Goal: Task Accomplishment & Management: Complete application form

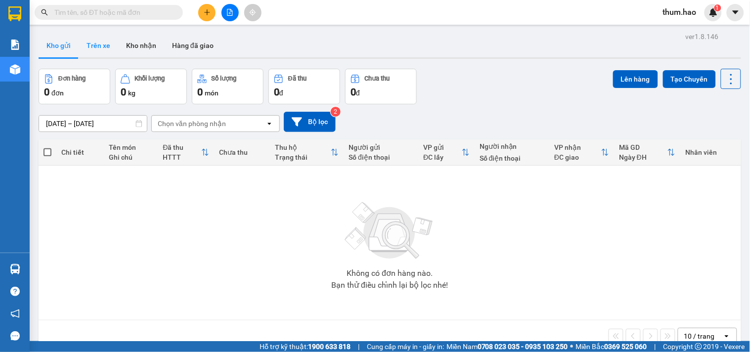
click at [88, 46] on button "Trên xe" at bounding box center [99, 46] width 40 height 24
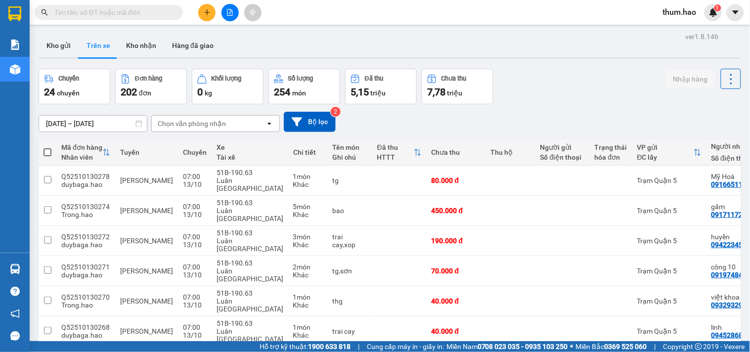
click at [190, 121] on div "Chọn văn phòng nhận" at bounding box center [192, 124] width 68 height 10
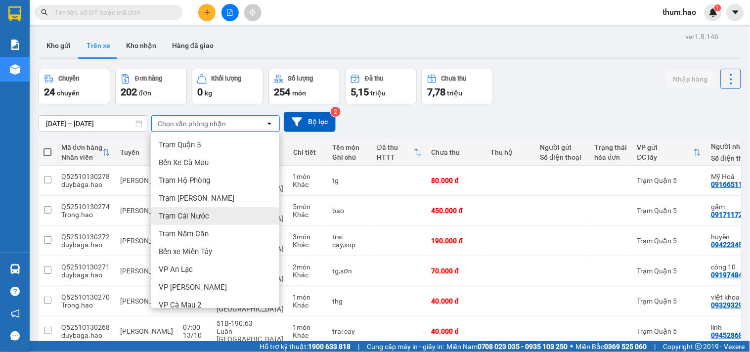
click at [191, 214] on span "Trạm Cái Nước" at bounding box center [184, 216] width 50 height 10
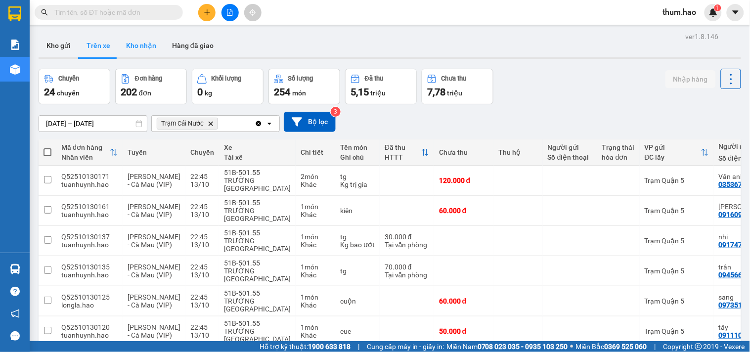
click at [147, 47] on button "Kho nhận" at bounding box center [141, 46] width 46 height 24
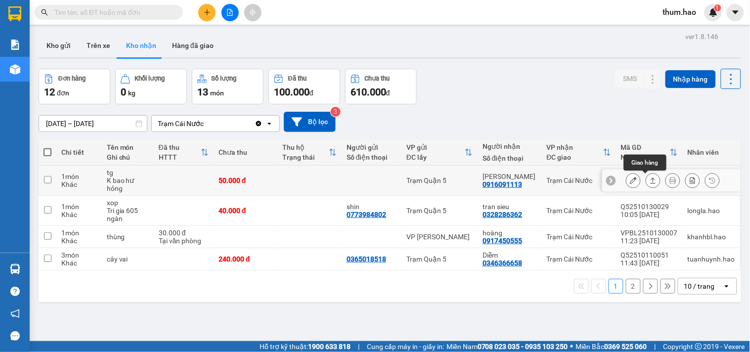
click at [650, 177] on icon at bounding box center [653, 180] width 7 height 7
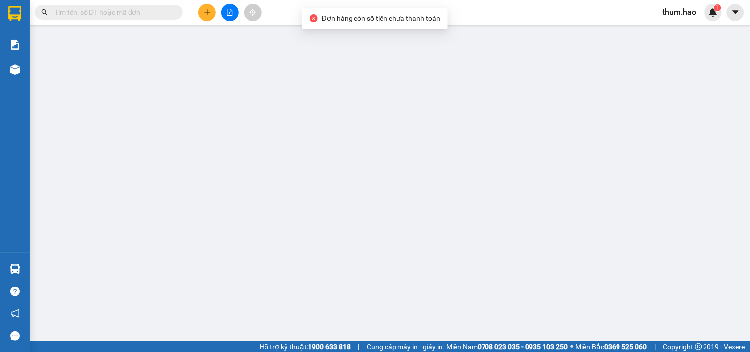
type input "0916091113"
type input "[PERSON_NAME]"
type input "50.000"
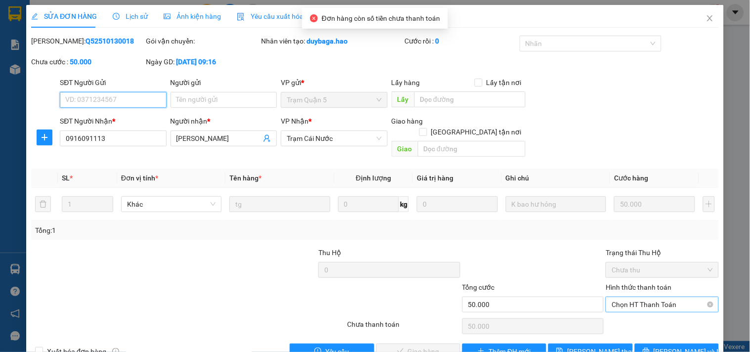
click at [645, 297] on span "Chọn HT Thanh Toán" at bounding box center [662, 304] width 101 height 15
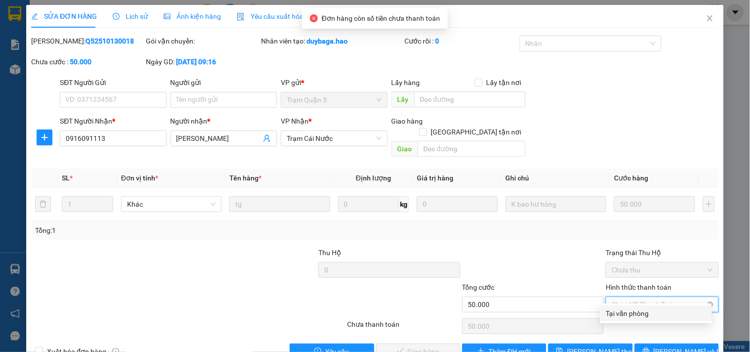
drag, startPoint x: 645, startPoint y: 309, endPoint x: 626, endPoint y: 292, distance: 24.8
click at [644, 307] on div "Tại văn phòng" at bounding box center [656, 314] width 112 height 16
type input "0"
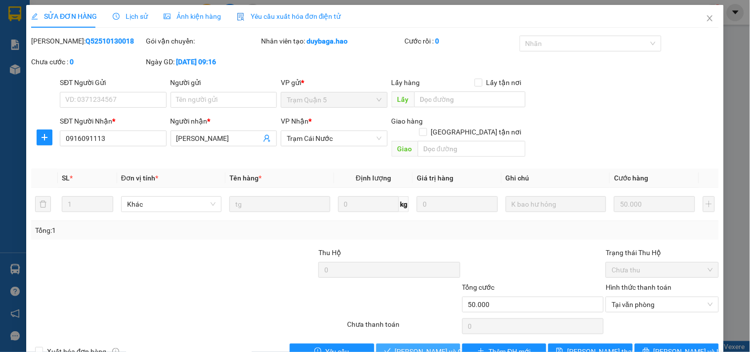
click at [417, 346] on span "[PERSON_NAME] và Giao hàng" at bounding box center [442, 351] width 95 height 11
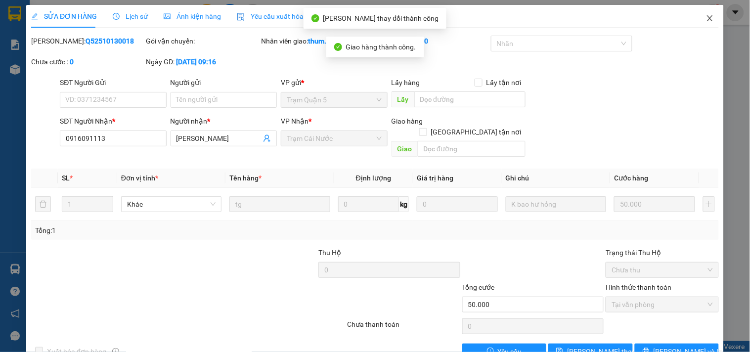
click at [707, 21] on icon "close" at bounding box center [709, 18] width 5 height 6
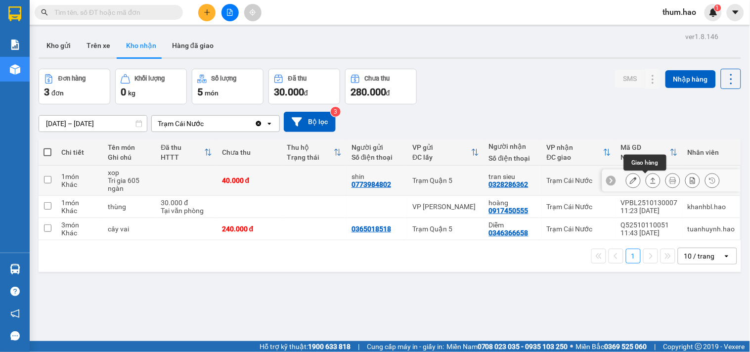
click at [651, 179] on icon at bounding box center [653, 181] width 5 height 6
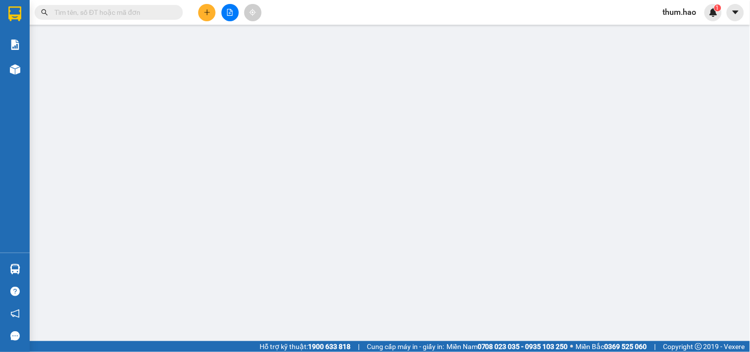
type input "0773984802"
type input "shin"
type input "0328286362"
type input "tran sieu"
type input "40.000"
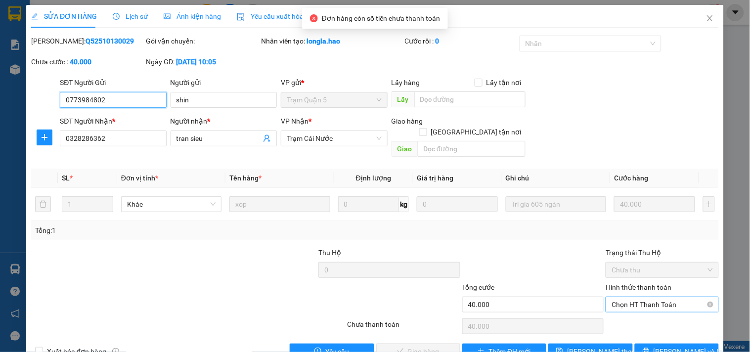
click at [648, 297] on span "Chọn HT Thanh Toán" at bounding box center [662, 304] width 101 height 15
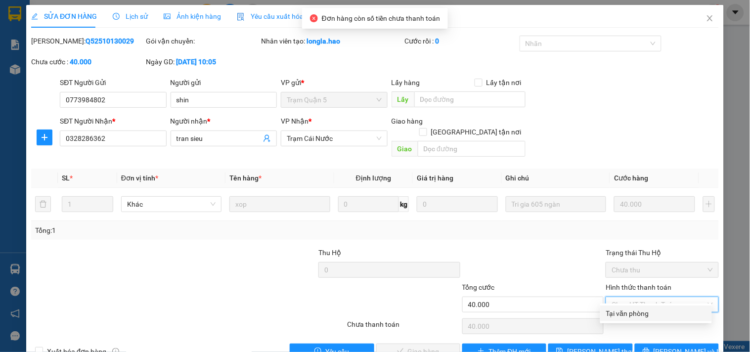
click at [629, 314] on div "Tại văn phòng" at bounding box center [656, 313] width 100 height 11
type input "0"
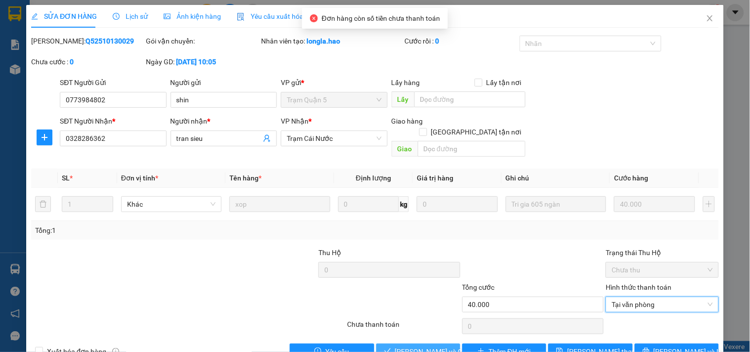
click at [409, 346] on span "[PERSON_NAME] và Giao hàng" at bounding box center [442, 351] width 95 height 11
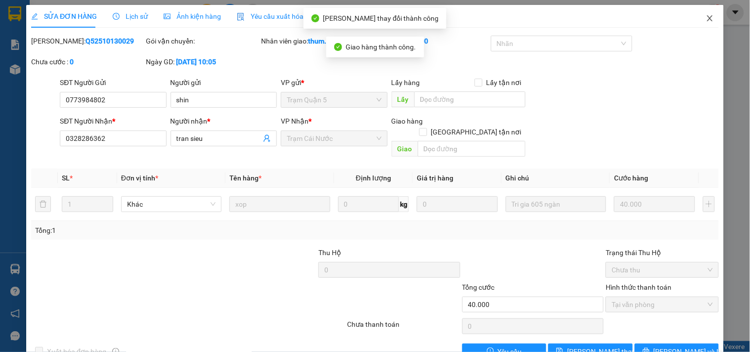
click at [706, 18] on icon "close" at bounding box center [710, 18] width 8 height 8
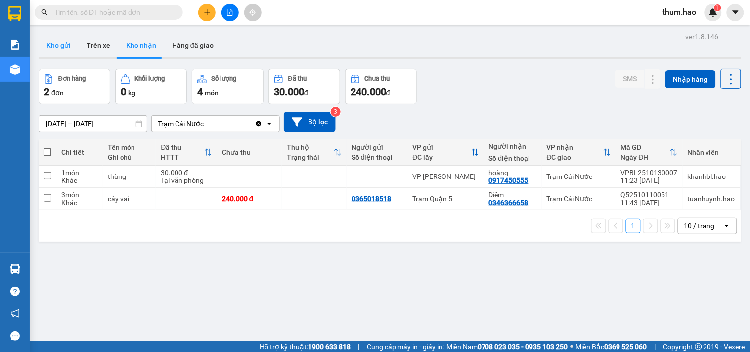
click at [69, 48] on button "Kho gửi" at bounding box center [59, 46] width 40 height 24
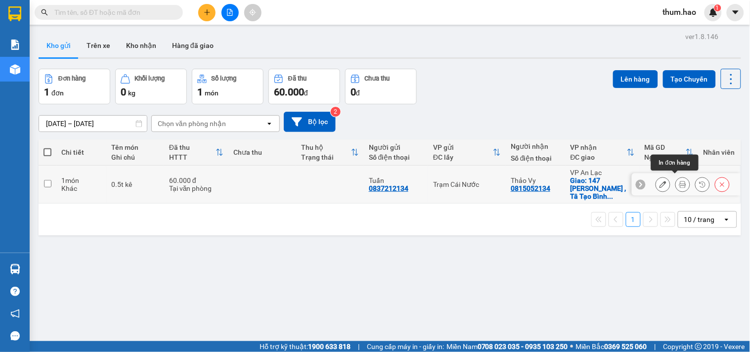
click at [679, 181] on icon at bounding box center [682, 184] width 7 height 7
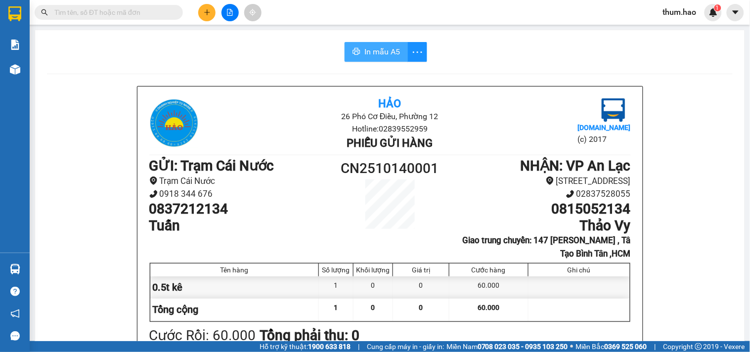
click at [371, 50] on span "In mẫu A5" at bounding box center [382, 51] width 36 height 12
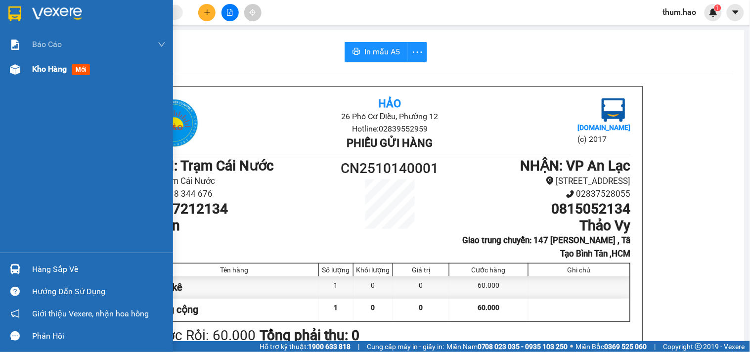
click at [47, 73] on span "Kho hàng" at bounding box center [49, 68] width 35 height 9
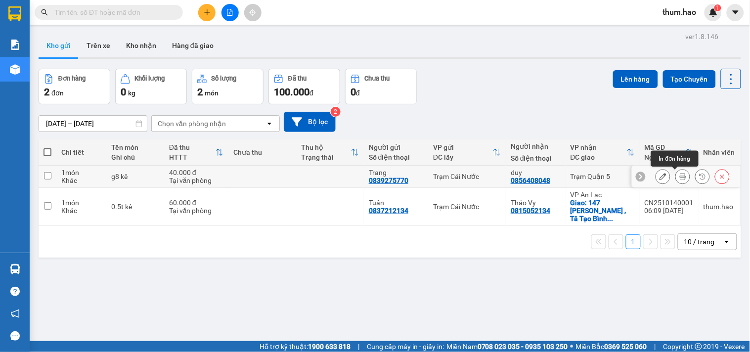
click at [679, 179] on icon at bounding box center [682, 176] width 7 height 7
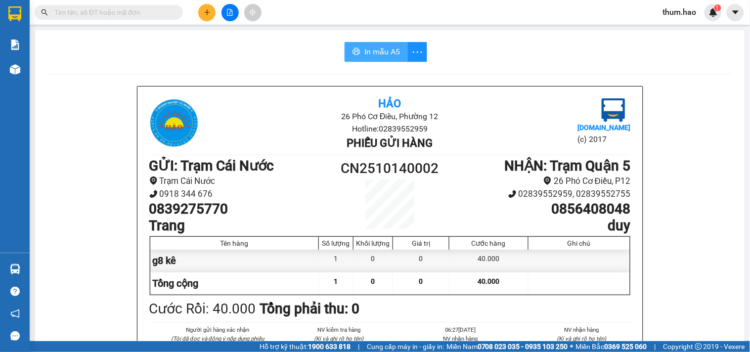
click at [374, 54] on span "In mẫu A5" at bounding box center [382, 51] width 36 height 12
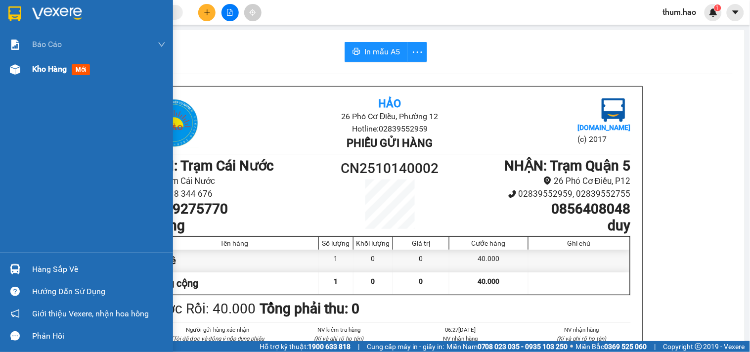
click at [42, 66] on span "Kho hàng" at bounding box center [49, 68] width 35 height 9
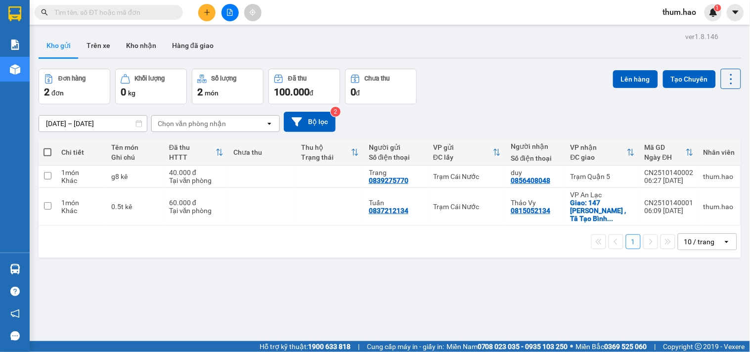
drag, startPoint x: 46, startPoint y: 152, endPoint x: 52, endPoint y: 155, distance: 6.6
click at [47, 154] on span at bounding box center [48, 152] width 8 height 8
click at [47, 147] on input "checkbox" at bounding box center [47, 147] width 0 height 0
checkbox input "true"
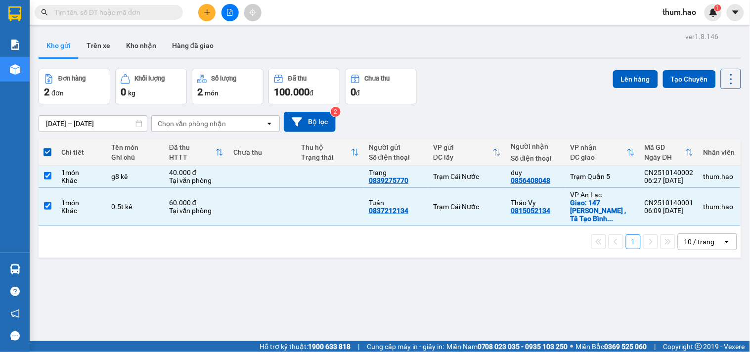
click at [627, 69] on div "Lên hàng Tạo Chuyến" at bounding box center [677, 79] width 128 height 20
click at [628, 82] on button "Lên hàng" at bounding box center [635, 79] width 45 height 18
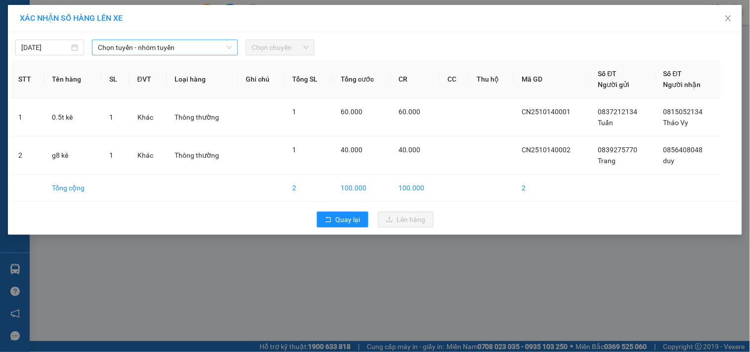
click at [223, 47] on span "Chọn tuyến - nhóm tuyến" at bounding box center [165, 47] width 134 height 15
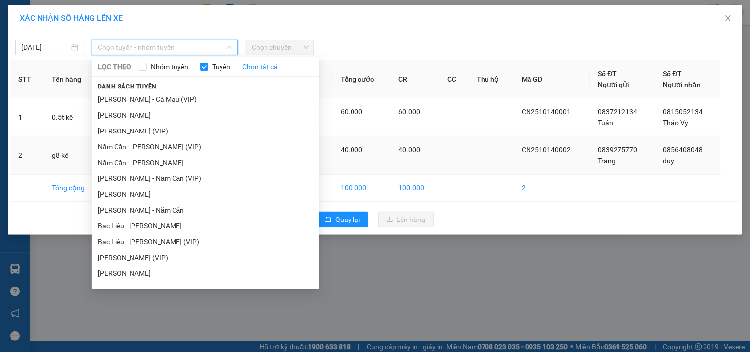
drag, startPoint x: 164, startPoint y: 162, endPoint x: 178, endPoint y: 141, distance: 25.5
click at [164, 161] on li "Năm Căn - Hồ Chí Minh" at bounding box center [205, 163] width 227 height 16
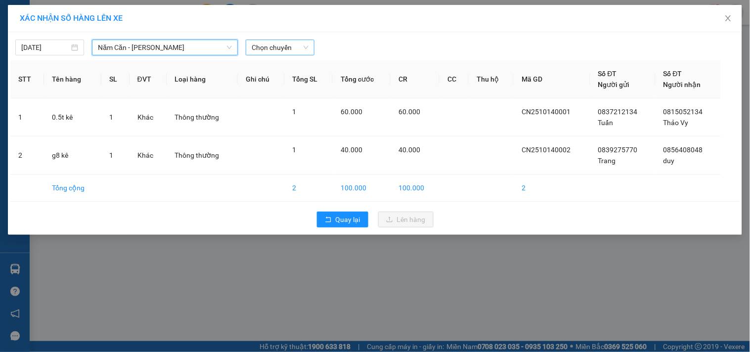
click at [304, 47] on span "Chọn chuyến" at bounding box center [280, 47] width 57 height 15
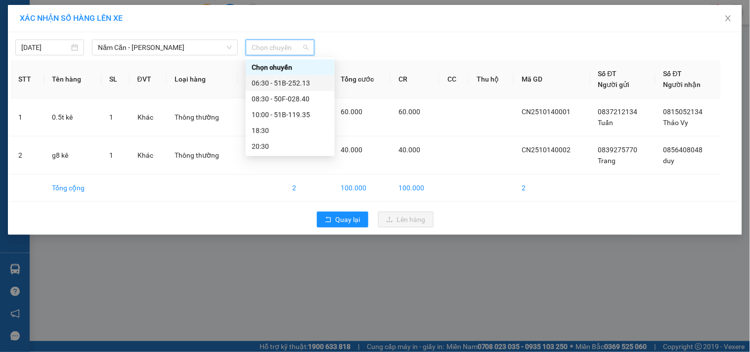
click at [287, 85] on div "06:30 - 51B-252.13" at bounding box center [290, 83] width 77 height 11
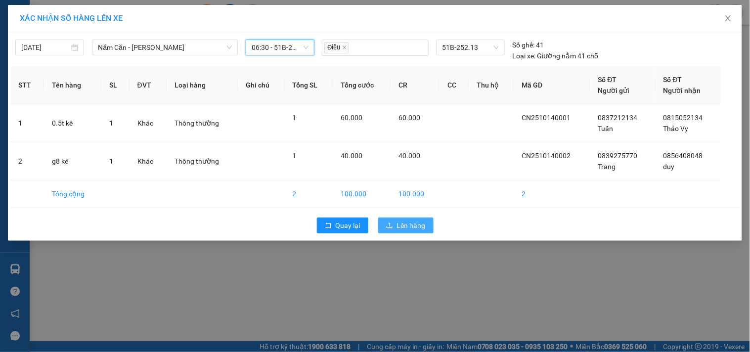
click at [402, 228] on span "Lên hàng" at bounding box center [411, 225] width 29 height 11
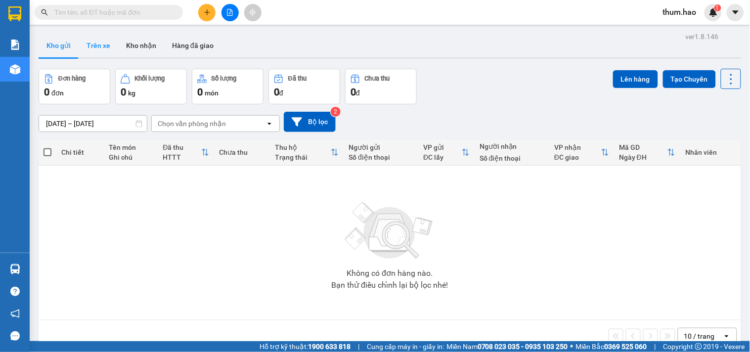
click at [101, 47] on button "Trên xe" at bounding box center [99, 46] width 40 height 24
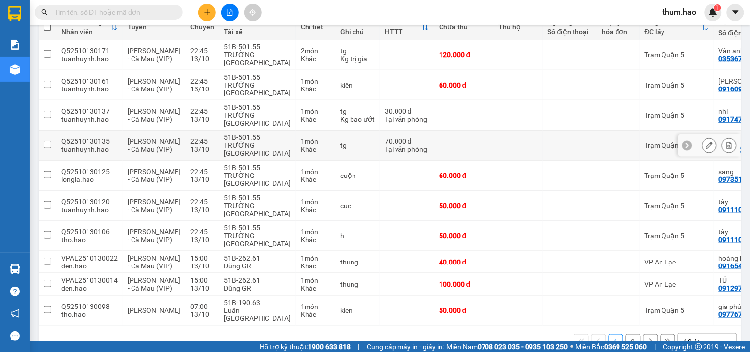
scroll to position [164, 0]
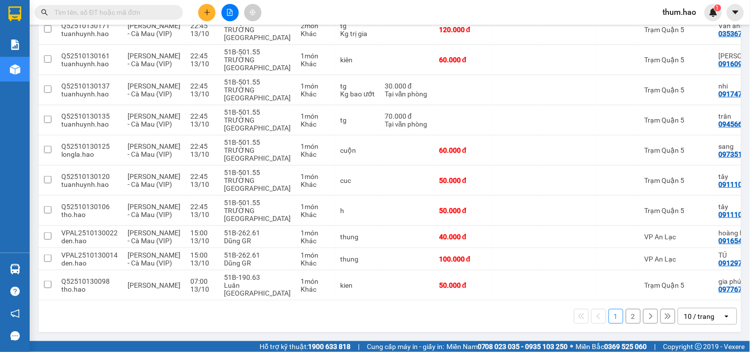
click at [626, 320] on button "2" at bounding box center [633, 316] width 15 height 15
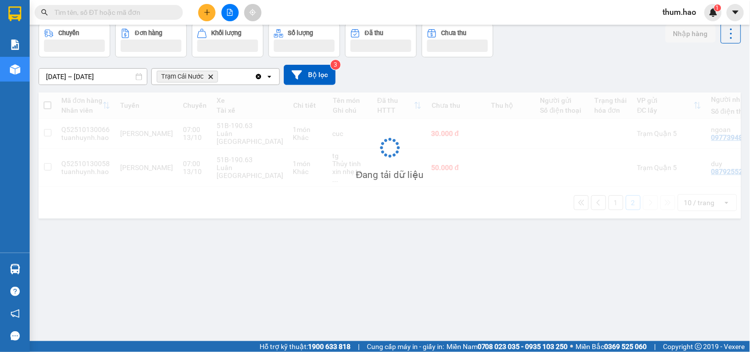
scroll to position [45, 0]
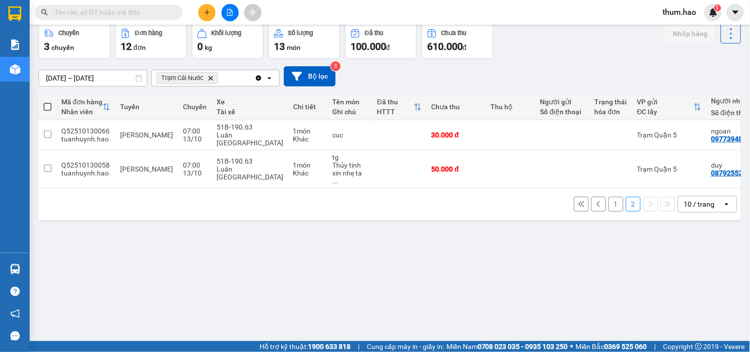
click at [609, 197] on button "1" at bounding box center [616, 204] width 15 height 15
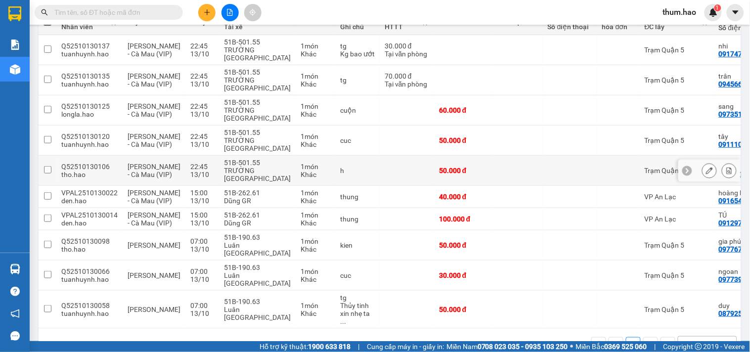
scroll to position [155, 0]
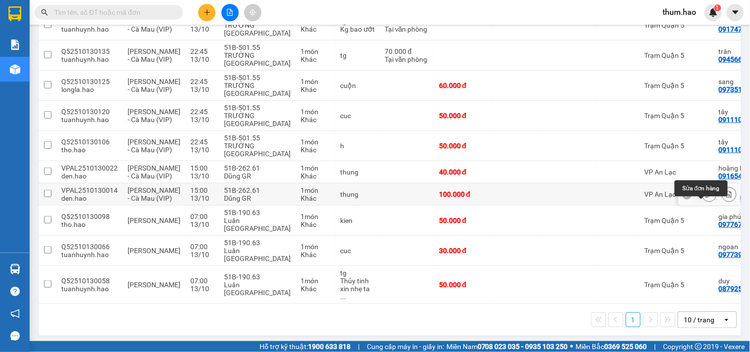
click at [706, 198] on icon at bounding box center [709, 194] width 7 height 7
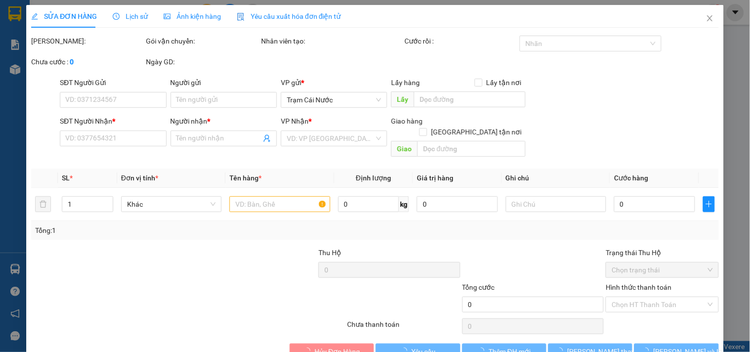
type input "0912977281"
type input "TÚ"
type input "100.000"
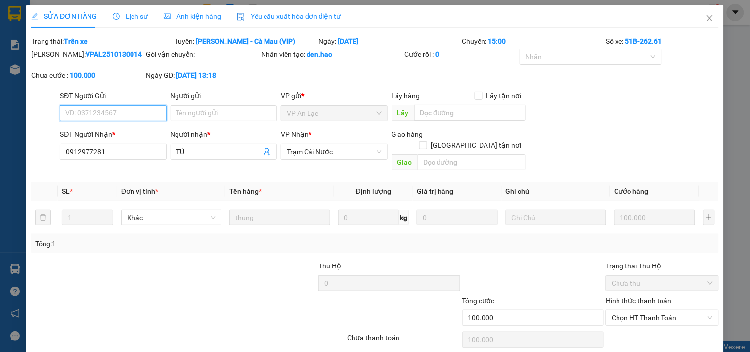
scroll to position [29, 0]
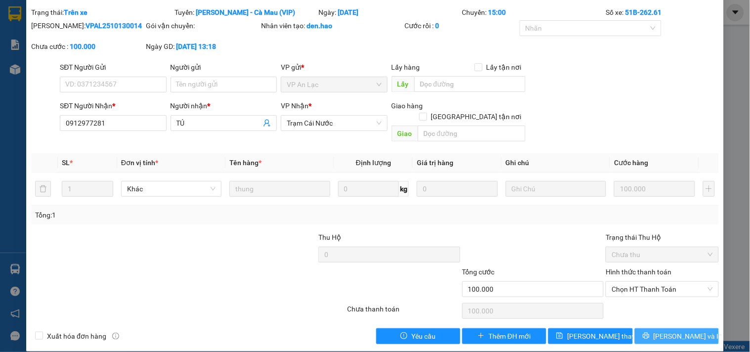
click at [654, 329] on button "[PERSON_NAME] và In" at bounding box center [677, 336] width 84 height 16
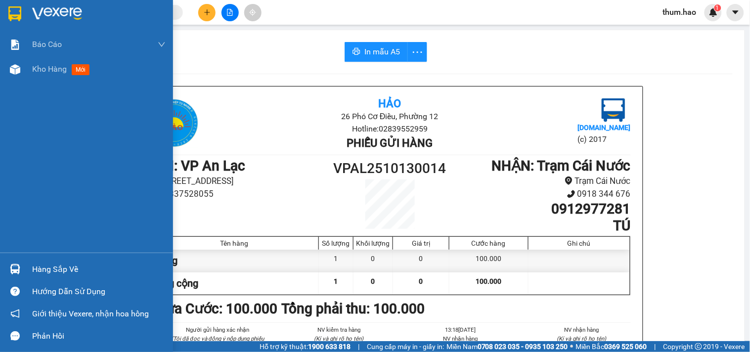
click at [34, 76] on div "Kho hàng mới" at bounding box center [99, 69] width 134 height 25
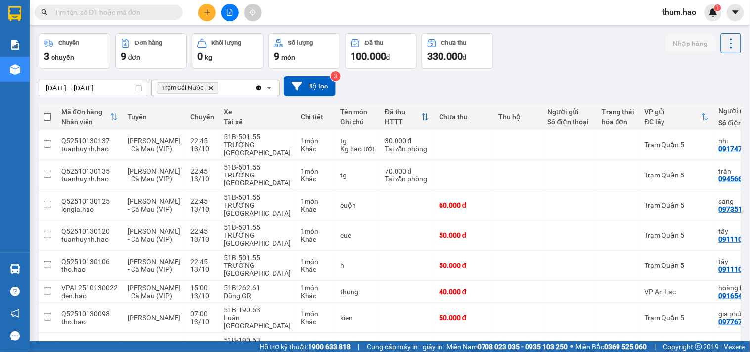
scroll to position [55, 0]
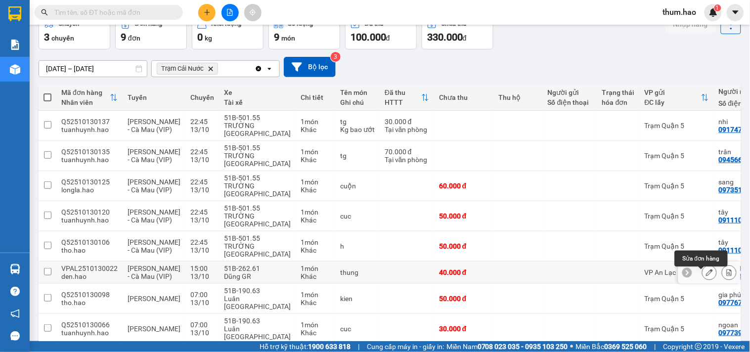
click at [706, 276] on icon at bounding box center [709, 272] width 7 height 7
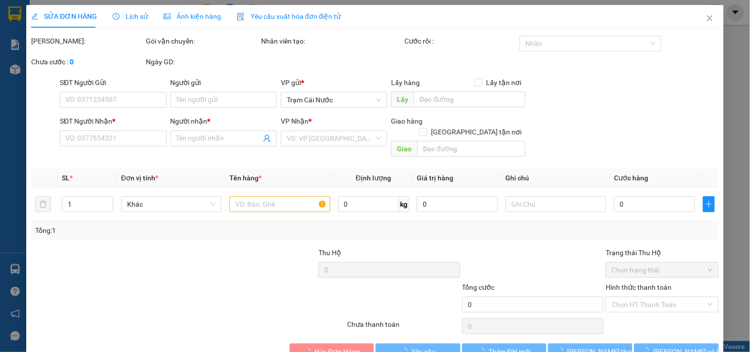
type input "0916541538"
type input "hoàng hà"
type input "40.000"
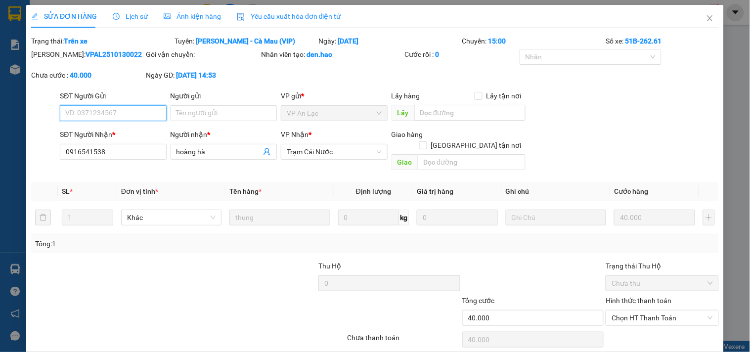
scroll to position [29, 0]
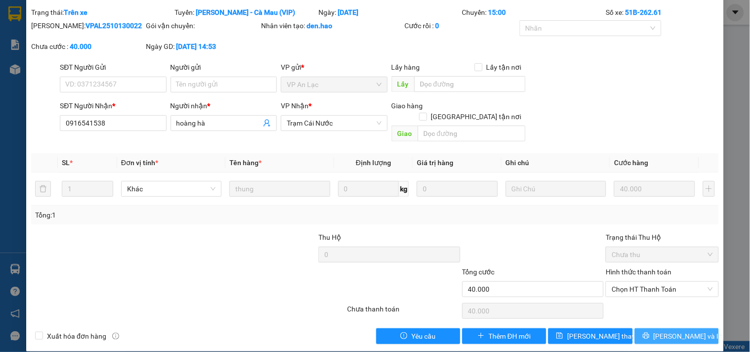
click at [674, 331] on span "[PERSON_NAME] và In" at bounding box center [688, 336] width 69 height 11
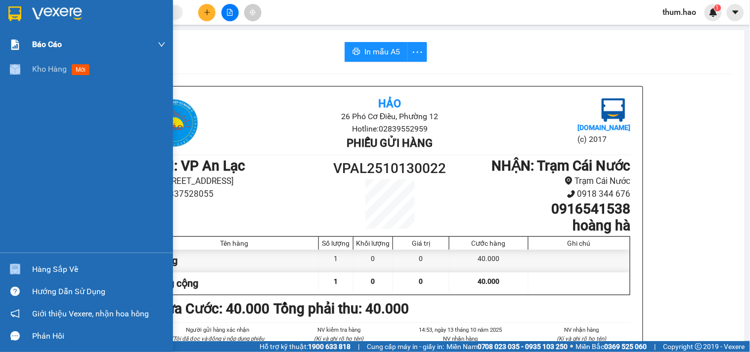
drag, startPoint x: 28, startPoint y: 73, endPoint x: 48, endPoint y: 55, distance: 26.6
click at [33, 76] on div "Kho hàng mới" at bounding box center [86, 69] width 173 height 25
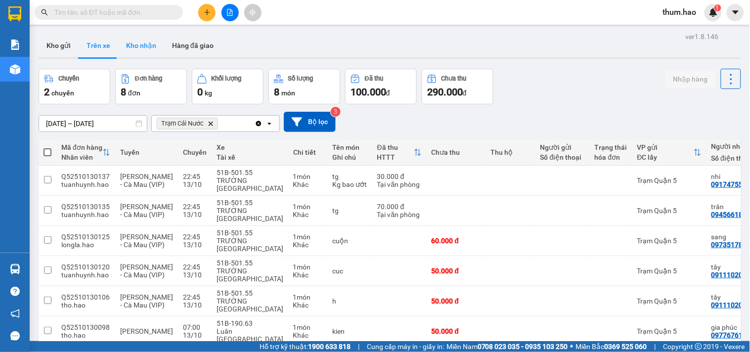
click at [157, 52] on button "Kho nhận" at bounding box center [141, 46] width 46 height 24
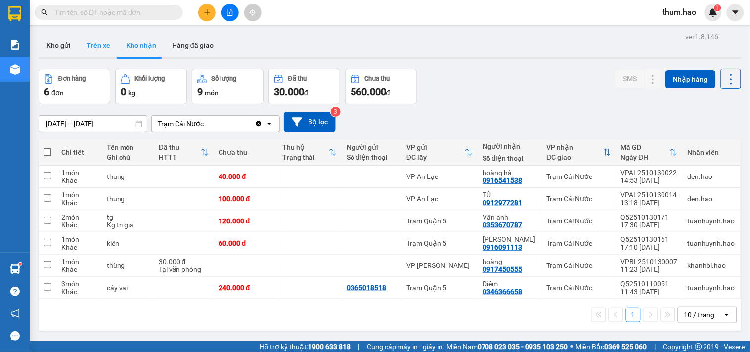
click at [102, 40] on button "Trên xe" at bounding box center [99, 46] width 40 height 24
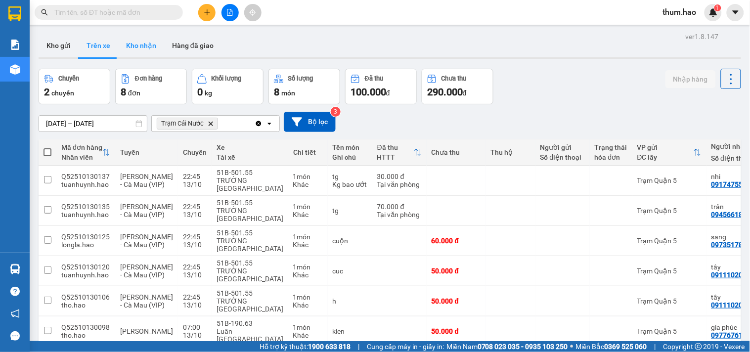
click at [157, 49] on button "Kho nhận" at bounding box center [141, 46] width 46 height 24
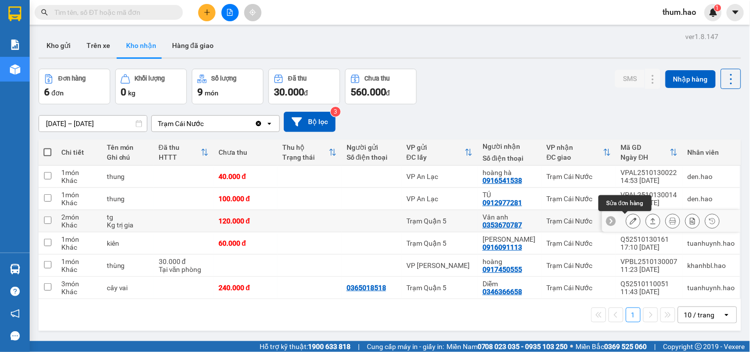
click at [630, 221] on icon at bounding box center [633, 221] width 7 height 7
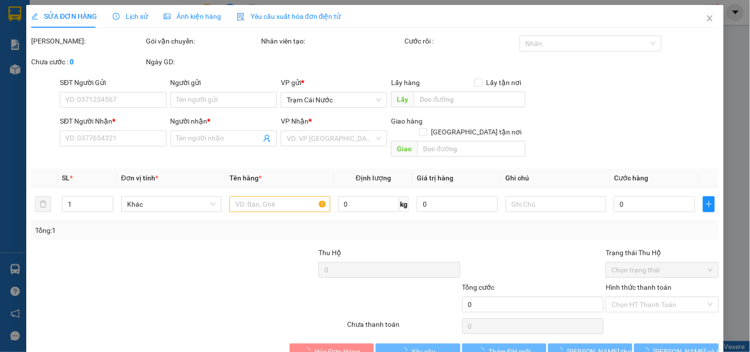
type input "0353670787"
type input "Vân anh"
type input "120.000"
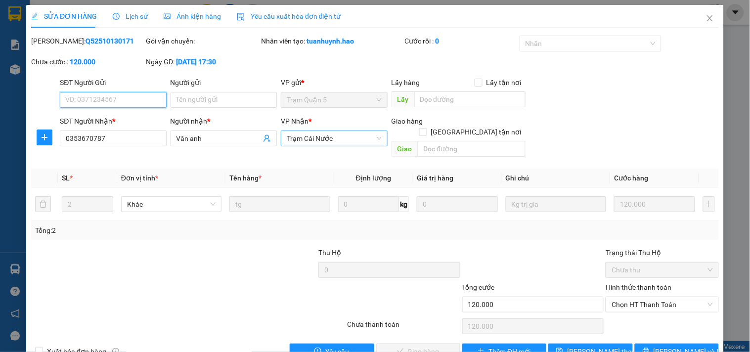
click at [347, 140] on span "Trạm Cái Nước" at bounding box center [334, 138] width 94 height 15
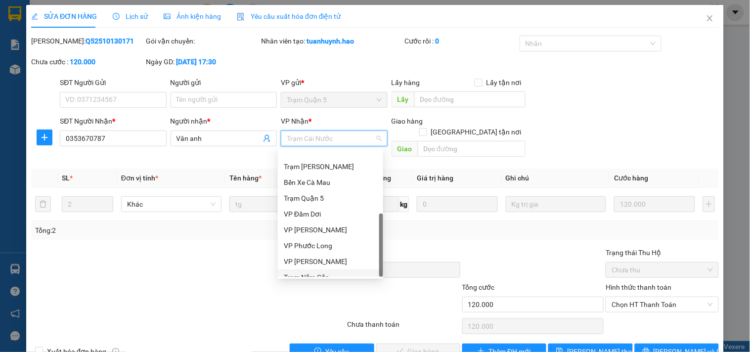
scroll to position [79, 0]
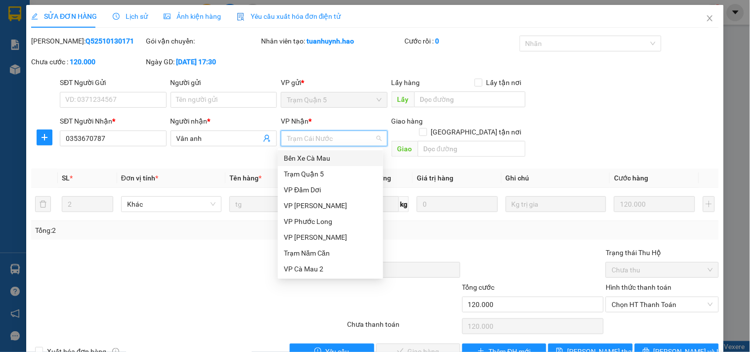
click at [335, 156] on div "Bến Xe Cà Mau" at bounding box center [330, 158] width 93 height 11
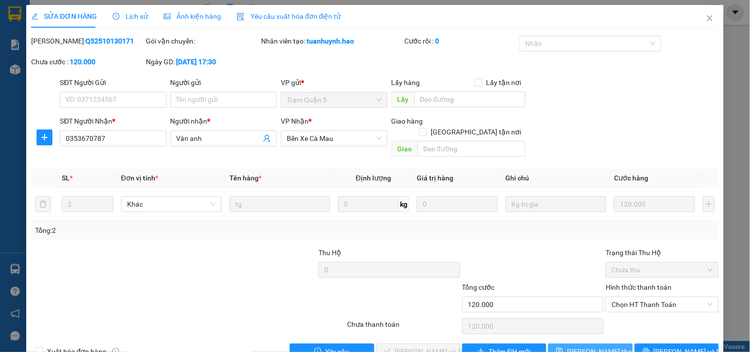
click at [579, 346] on span "[PERSON_NAME] thay đổi" at bounding box center [606, 351] width 79 height 11
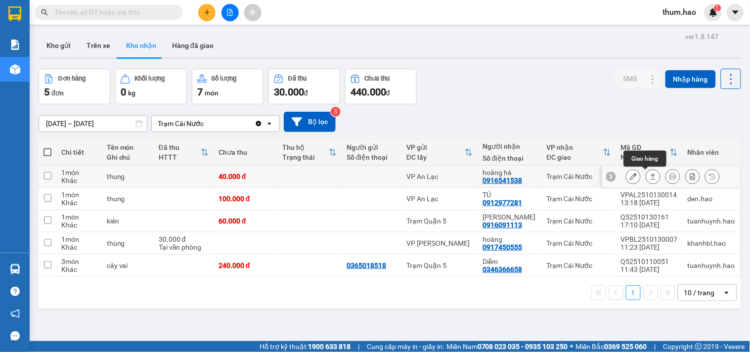
click at [650, 175] on icon at bounding box center [653, 176] width 7 height 7
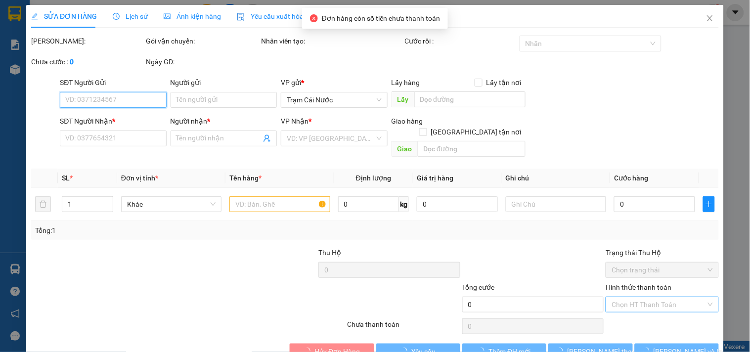
type input "0916541538"
type input "hoàng hà"
type input "40.000"
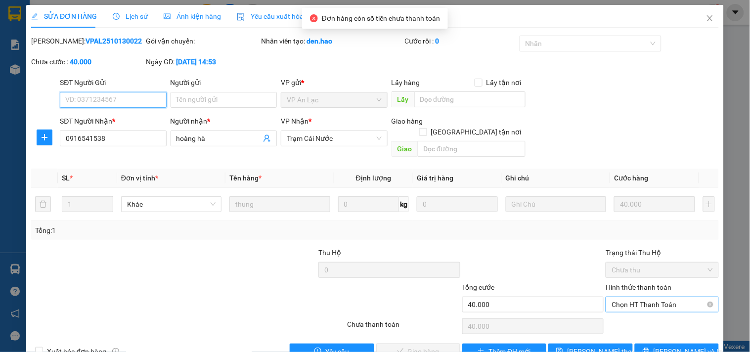
click at [651, 297] on span "Chọn HT Thanh Toán" at bounding box center [662, 304] width 101 height 15
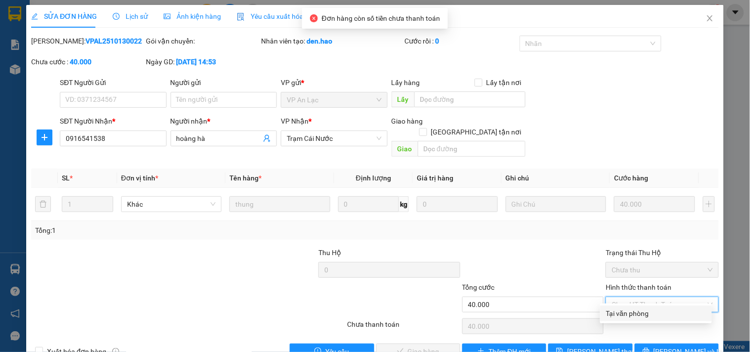
click at [643, 317] on div "Tại văn phòng" at bounding box center [656, 313] width 100 height 11
type input "0"
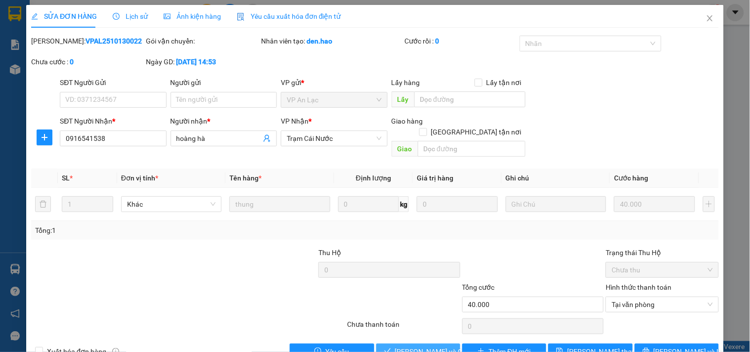
click at [429, 346] on span "[PERSON_NAME] và Giao hàng" at bounding box center [442, 351] width 95 height 11
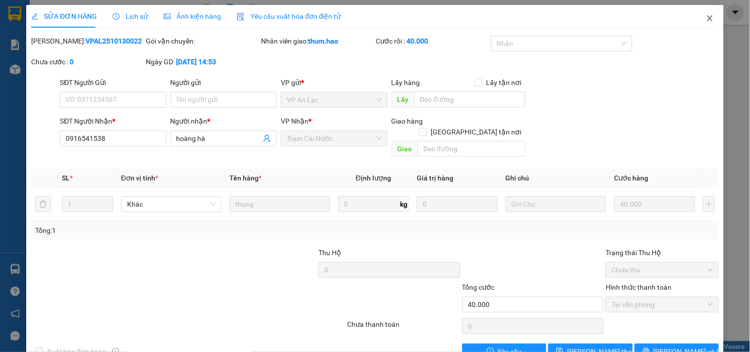
click at [706, 21] on icon "close" at bounding box center [710, 18] width 8 height 8
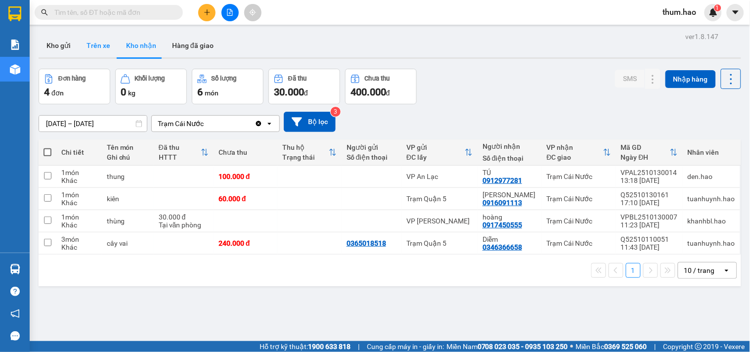
click at [98, 38] on button "Trên xe" at bounding box center [99, 46] width 40 height 24
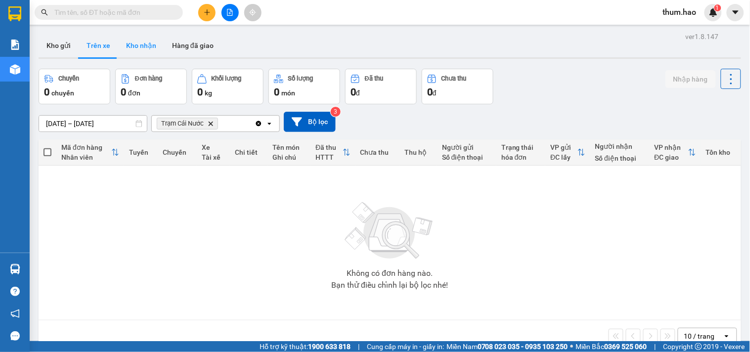
click at [154, 45] on button "Kho nhận" at bounding box center [141, 46] width 46 height 24
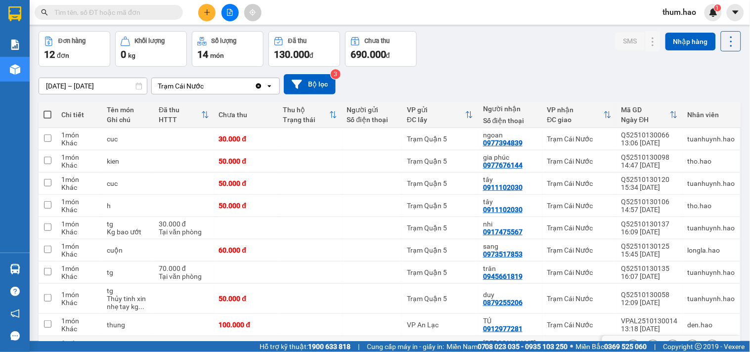
scroll to position [55, 0]
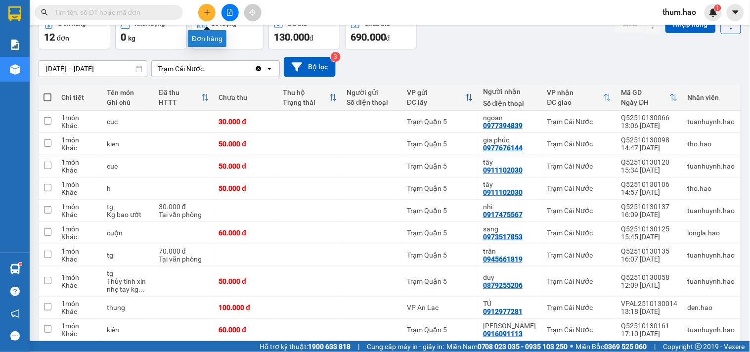
click at [201, 12] on button at bounding box center [206, 12] width 17 height 17
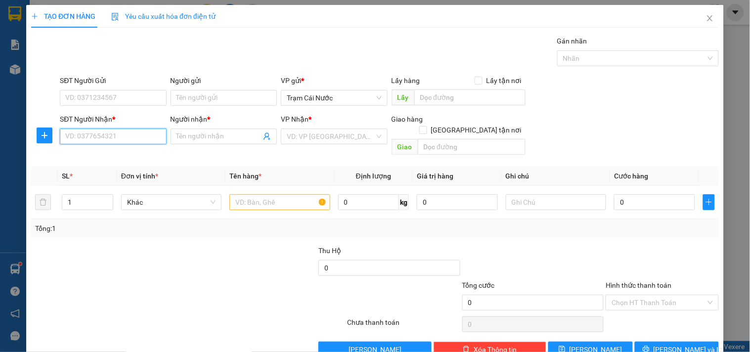
click at [104, 133] on input "SĐT Người Nhận *" at bounding box center [113, 137] width 106 height 16
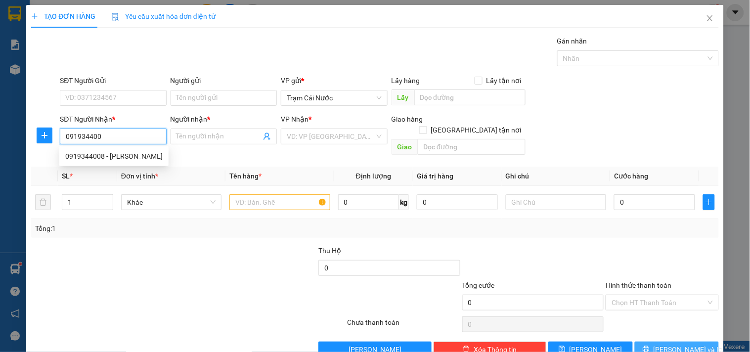
type input "0919344008"
click at [95, 154] on div "0919344008 - [PERSON_NAME]" at bounding box center [113, 156] width 97 height 11
type input "THANH"
type input "40.000"
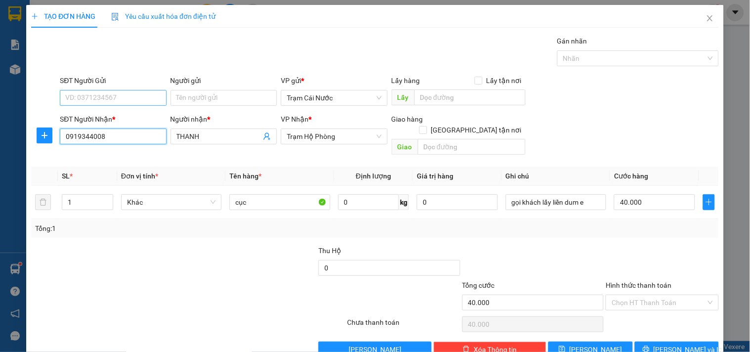
type input "0919344008"
click at [124, 99] on input "SĐT Người Gửi" at bounding box center [113, 98] width 106 height 16
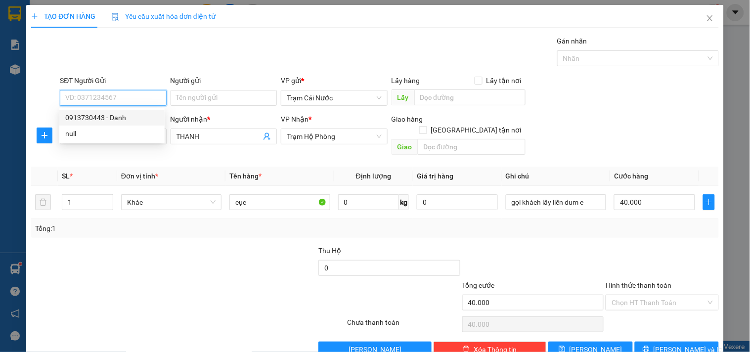
click at [126, 117] on div "0913730443 - Danh" at bounding box center [111, 117] width 93 height 11
type input "0913730443"
type input "Danh"
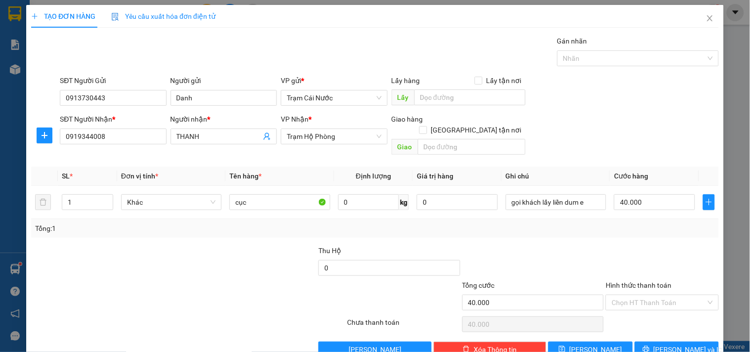
click at [156, 285] on div at bounding box center [130, 297] width 201 height 35
click at [255, 186] on td "cục" at bounding box center [279, 202] width 108 height 33
click at [254, 194] on input "cục" at bounding box center [279, 202] width 100 height 16
type input "c"
type input "G8"
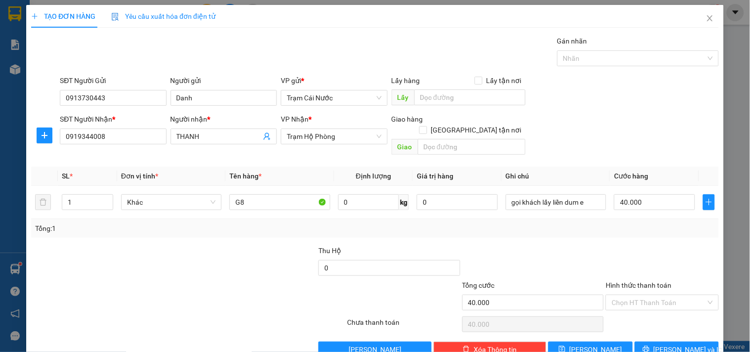
click at [172, 267] on div "Thu Hộ 0" at bounding box center [375, 262] width 690 height 35
click at [660, 295] on input "Hình thức thanh toán" at bounding box center [659, 302] width 94 height 15
click at [644, 306] on div "Tại văn phòng" at bounding box center [656, 311] width 100 height 11
type input "0"
click at [675, 344] on span "[PERSON_NAME] và In" at bounding box center [688, 349] width 69 height 11
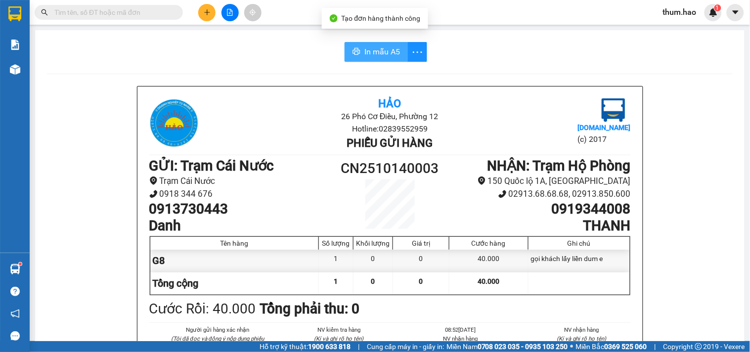
click at [372, 53] on span "In mẫu A5" at bounding box center [382, 51] width 36 height 12
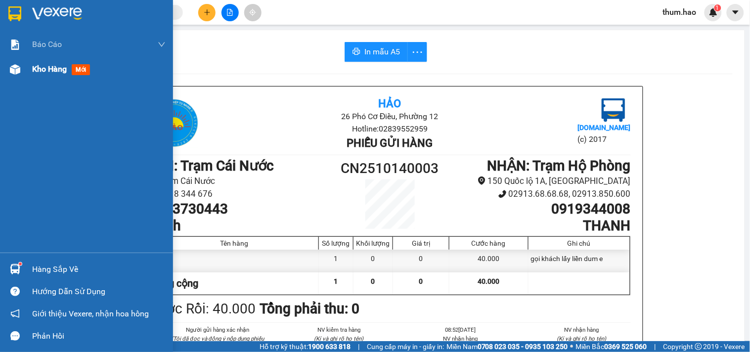
click at [56, 67] on span "Kho hàng" at bounding box center [49, 68] width 35 height 9
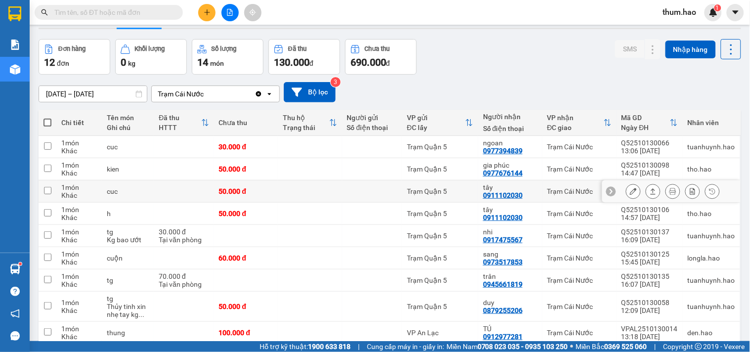
scroll to position [55, 0]
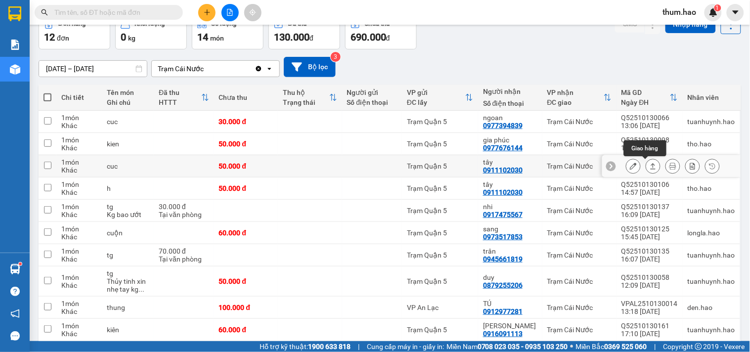
click at [646, 167] on button at bounding box center [653, 166] width 14 height 17
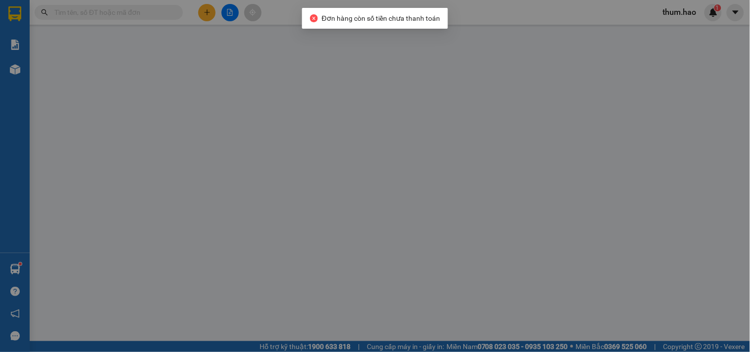
type input "0911102030"
type input "tây"
type input "50.000"
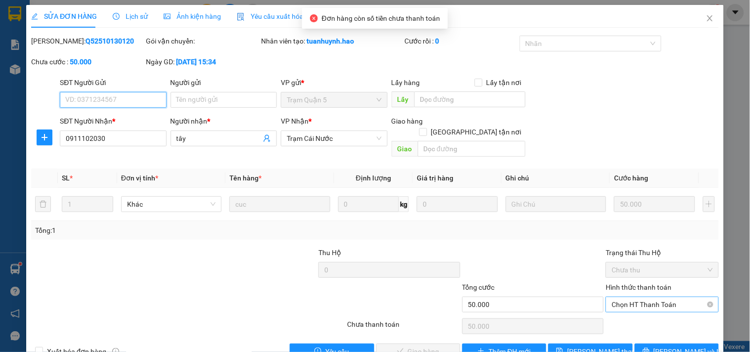
click at [628, 297] on span "Chọn HT Thanh Toán" at bounding box center [662, 304] width 101 height 15
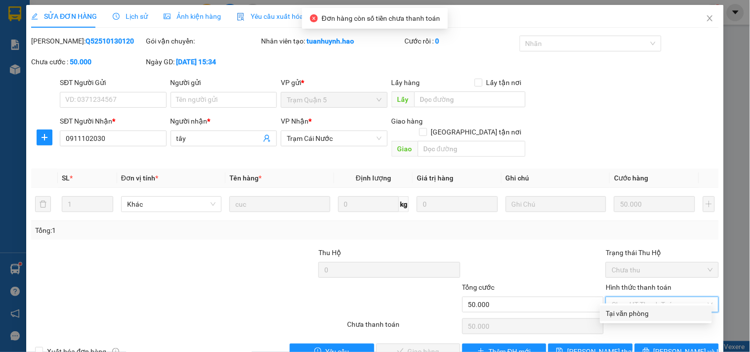
drag, startPoint x: 621, startPoint y: 314, endPoint x: 584, endPoint y: 317, distance: 36.8
click at [620, 312] on div "Tại văn phòng" at bounding box center [656, 313] width 100 height 11
type input "0"
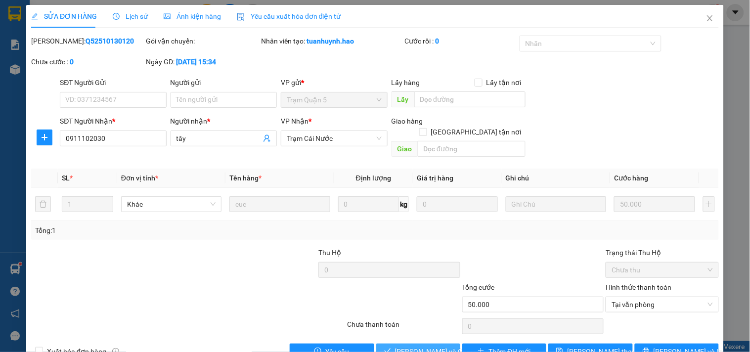
click at [411, 347] on button "[PERSON_NAME] và Giao hàng" at bounding box center [418, 352] width 84 height 16
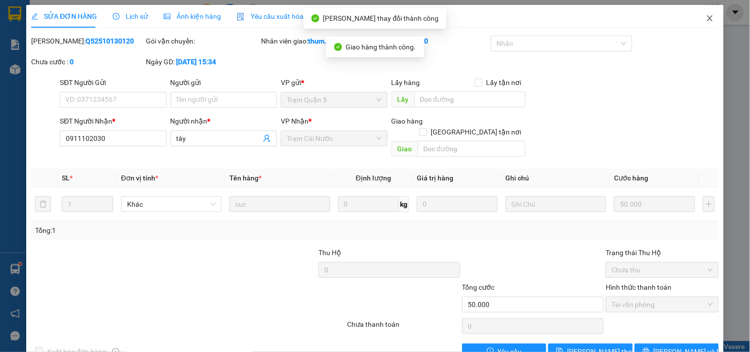
click at [706, 19] on icon "close" at bounding box center [710, 18] width 8 height 8
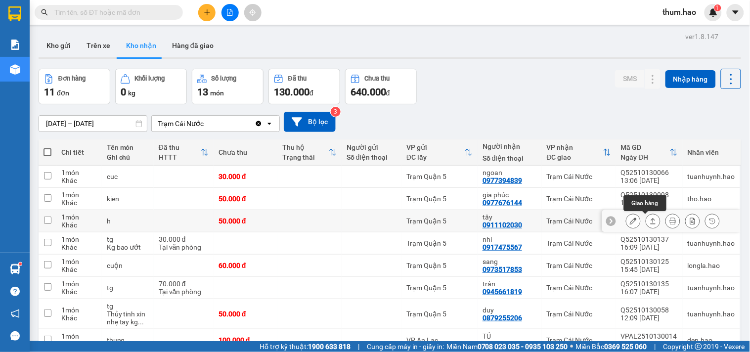
click at [650, 219] on icon at bounding box center [653, 221] width 7 height 7
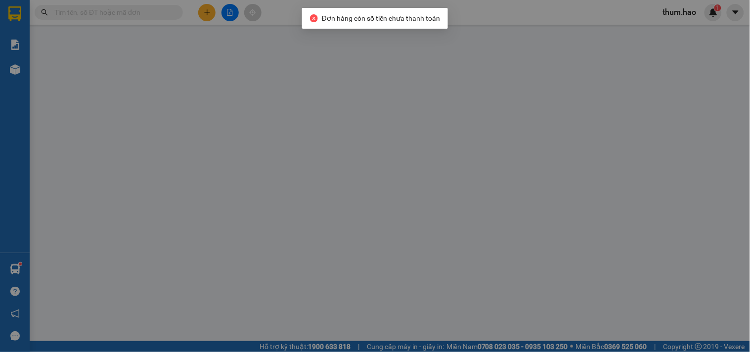
type input "0911102030"
type input "tây"
type input "50.000"
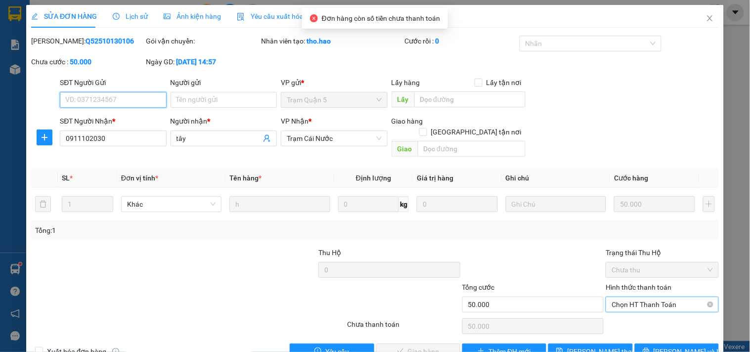
click at [625, 297] on span "Chọn HT Thanh Toán" at bounding box center [662, 304] width 101 height 15
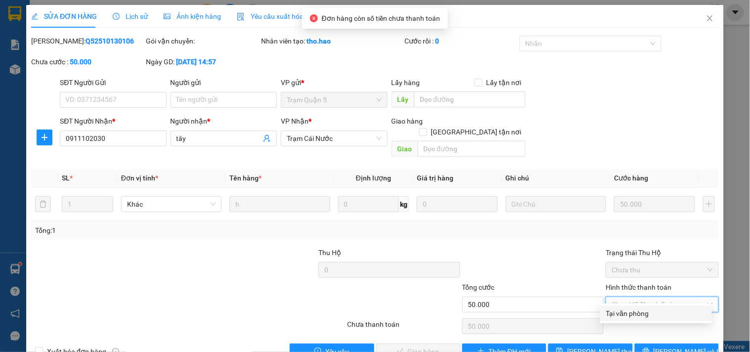
click at [615, 312] on div "Tại văn phòng" at bounding box center [656, 313] width 100 height 11
type input "0"
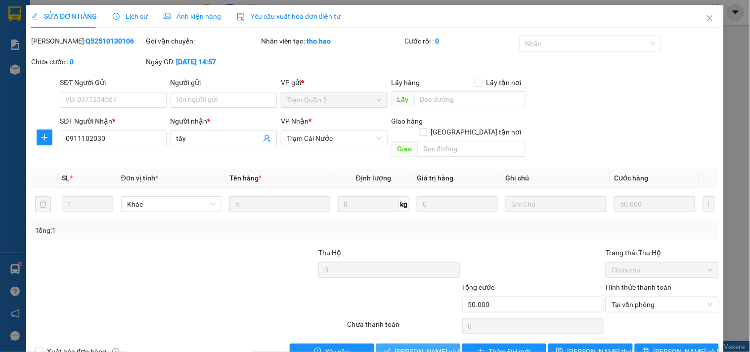
click at [435, 346] on span "[PERSON_NAME] và Giao hàng" at bounding box center [442, 351] width 95 height 11
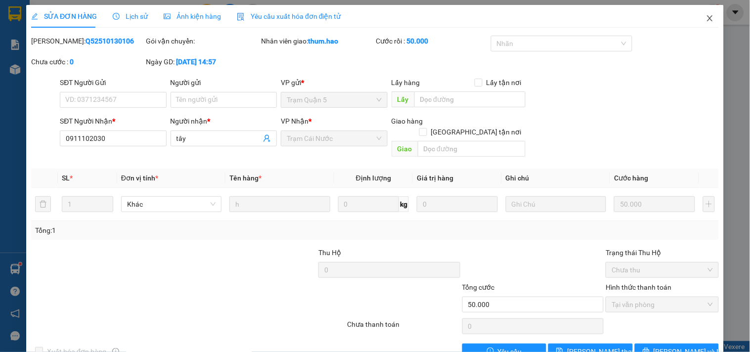
click at [704, 26] on span "Close" at bounding box center [710, 19] width 28 height 28
